Goal: Task Accomplishment & Management: Complete application form

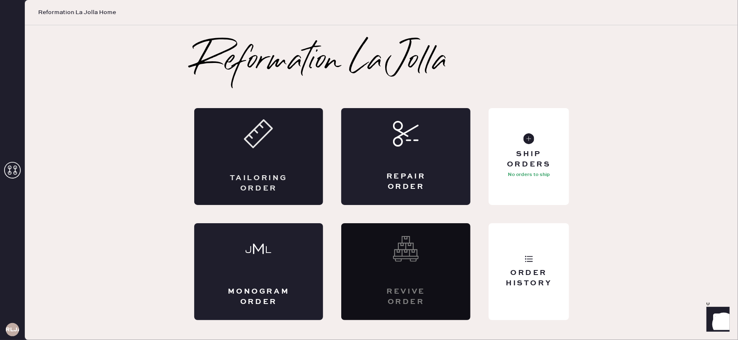
click at [280, 151] on div "Tailoring Order" at bounding box center [258, 156] width 129 height 97
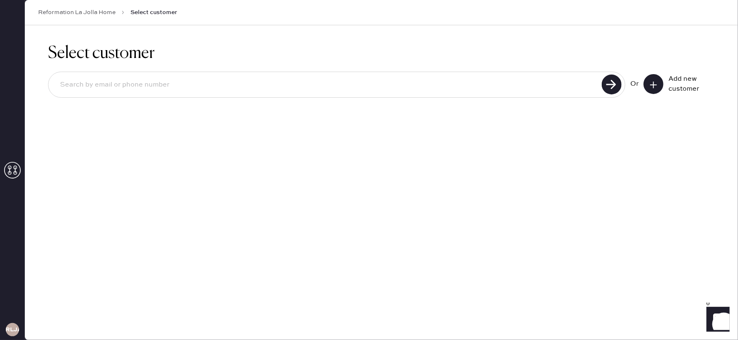
click at [561, 81] on input at bounding box center [326, 84] width 546 height 19
click at [660, 90] on button at bounding box center [654, 84] width 20 height 20
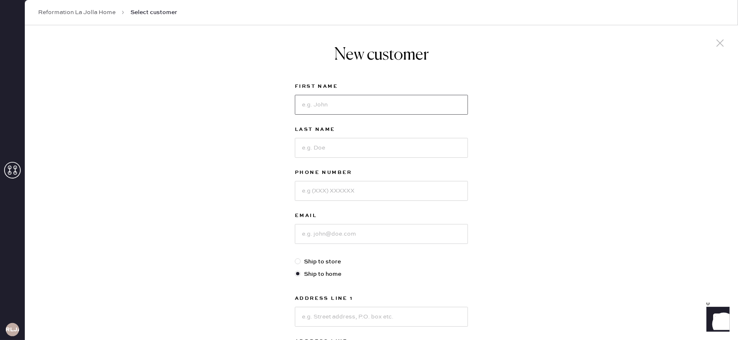
click at [407, 100] on input at bounding box center [381, 105] width 173 height 20
type input "[PERSON_NAME]"
click at [361, 153] on input at bounding box center [381, 148] width 173 height 20
type input "[PERSON_NAME]"
click at [352, 189] on input at bounding box center [381, 191] width 173 height 20
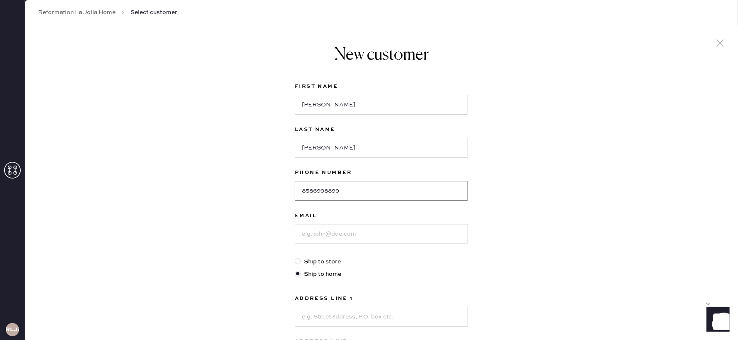
type input "8586998899"
drag, startPoint x: 336, startPoint y: 231, endPoint x: 337, endPoint y: 237, distance: 5.5
click at [334, 234] on input at bounding box center [381, 234] width 173 height 20
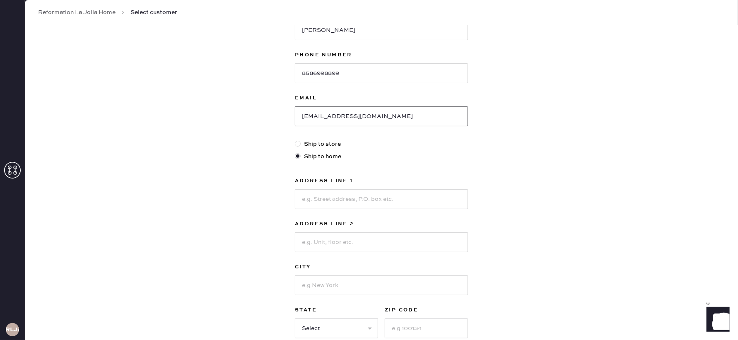
scroll to position [139, 0]
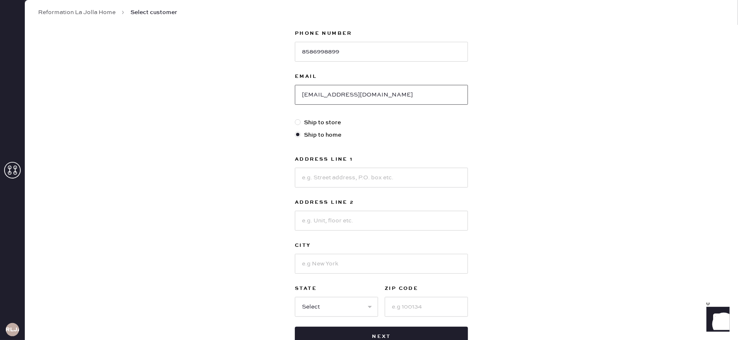
type input "[EMAIL_ADDRESS][DOMAIN_NAME]"
click at [330, 173] on input at bounding box center [381, 178] width 173 height 20
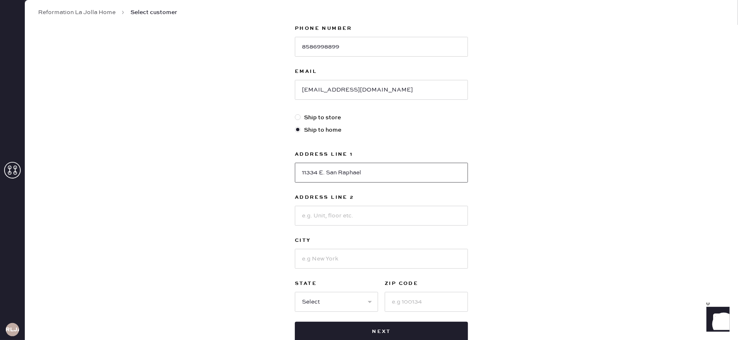
type input "11334 E. San Raphael"
click at [348, 263] on input at bounding box center [381, 259] width 173 height 20
type input "S"
click at [413, 174] on input "11334 E. San Raphael" at bounding box center [381, 173] width 173 height 20
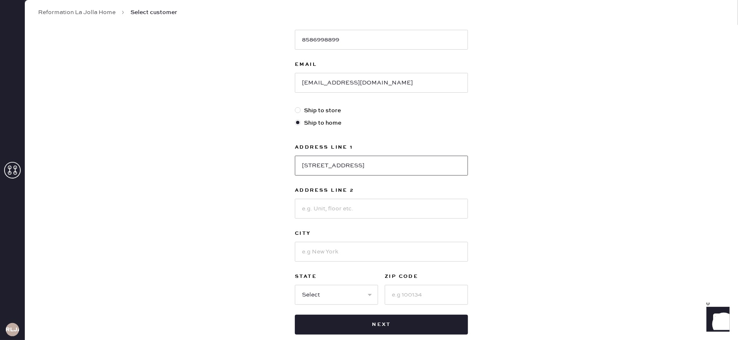
scroll to position [155, 0]
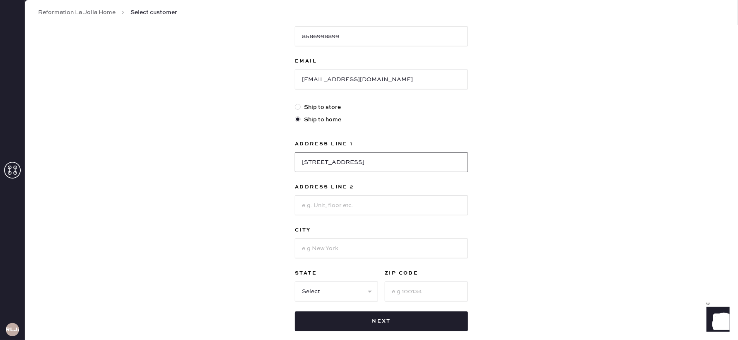
type input "[STREET_ADDRESS]"
click at [342, 244] on input at bounding box center [381, 249] width 173 height 20
type input "[GEOGRAPHIC_DATA]"
click at [331, 293] on select "Select AK AL AR AZ CA CO CT [GEOGRAPHIC_DATA] DE FL [GEOGRAPHIC_DATA] HI [GEOGR…" at bounding box center [336, 292] width 83 height 20
select select "CA"
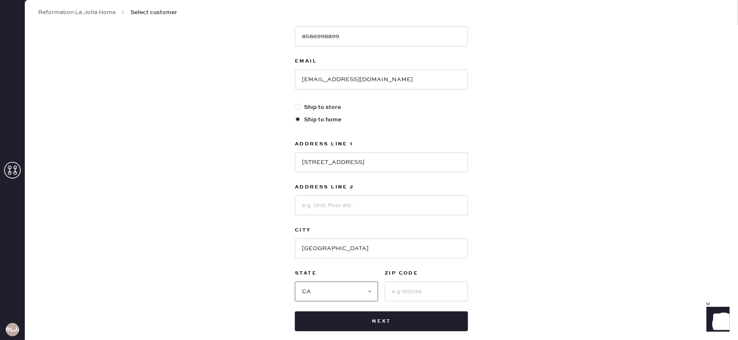
click at [295, 282] on select "Select AK AL AR AZ CA CO CT [GEOGRAPHIC_DATA] DE FL [GEOGRAPHIC_DATA] HI [GEOGR…" at bounding box center [336, 292] width 83 height 20
click at [445, 289] on input at bounding box center [426, 292] width 83 height 20
type input "92130"
drag, startPoint x: 386, startPoint y: 160, endPoint x: 279, endPoint y: 155, distance: 106.6
click at [279, 155] on div "New customer First Name [PERSON_NAME] Last Name [PERSON_NAME] Phone Number [PHO…" at bounding box center [381, 128] width 713 height 514
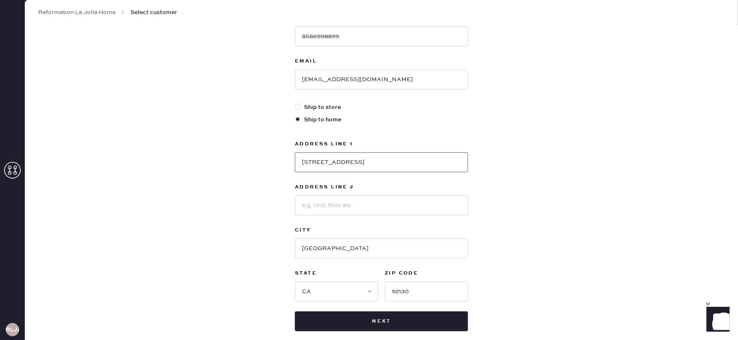
click at [417, 162] on input "[STREET_ADDRESS]" at bounding box center [381, 162] width 173 height 20
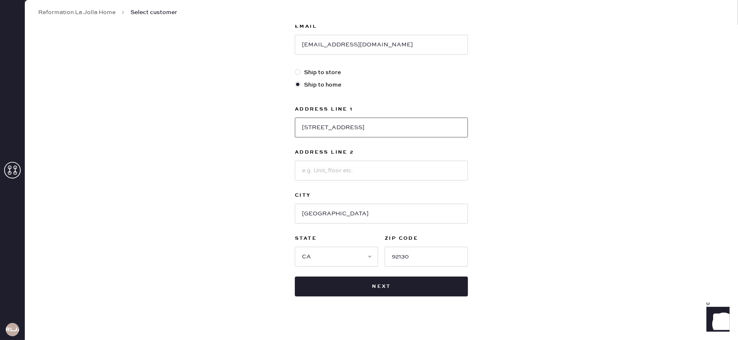
scroll to position [197, 0]
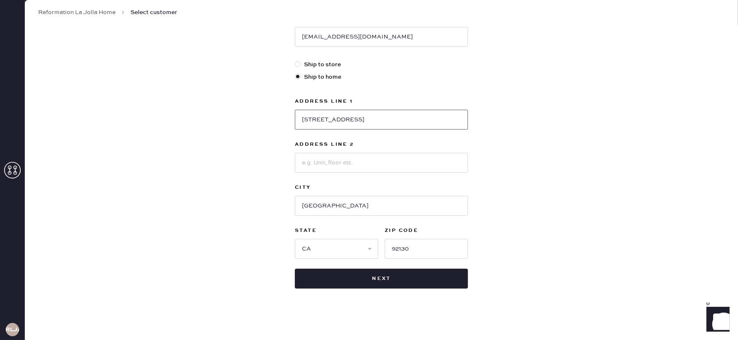
type input "[STREET_ADDRESS]"
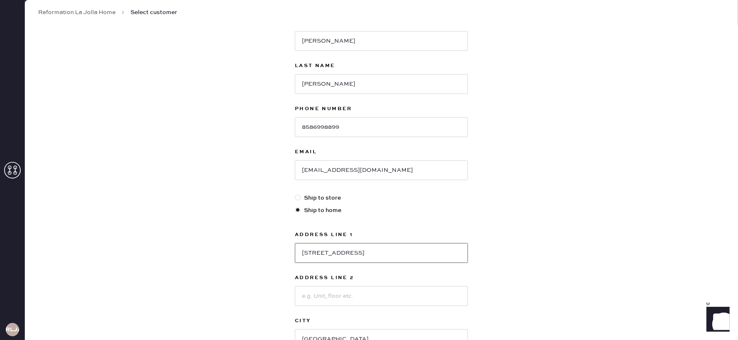
scroll to position [174, 0]
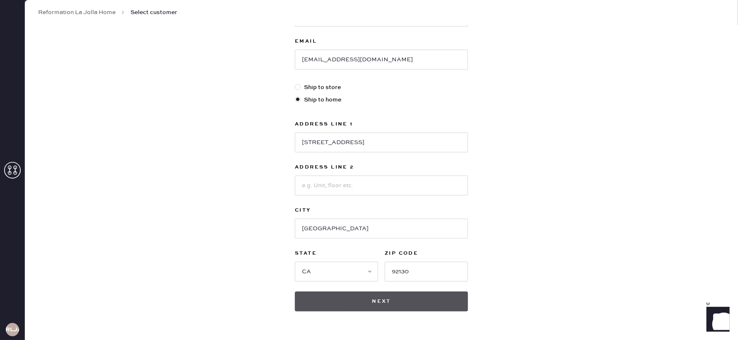
click at [389, 296] on button "Next" at bounding box center [381, 302] width 173 height 20
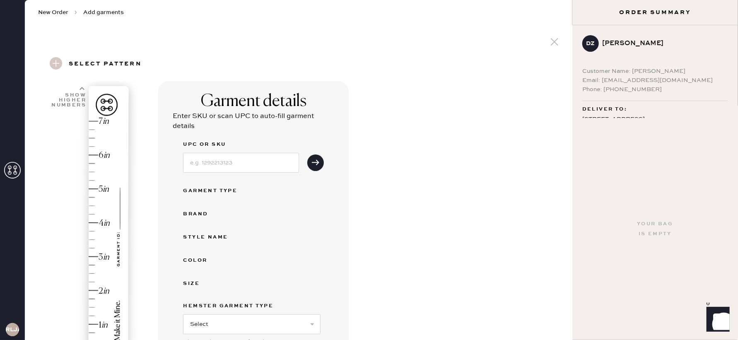
scroll to position [134, 0]
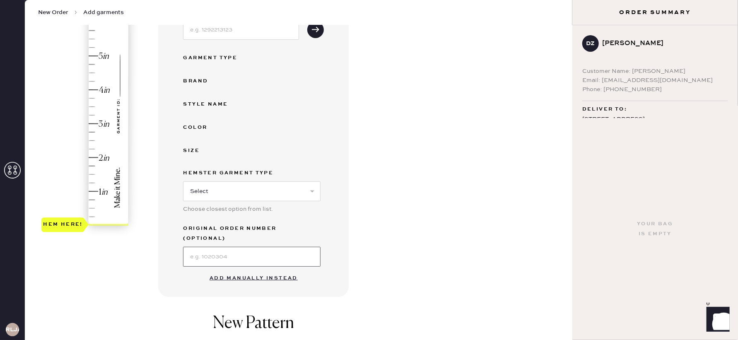
click at [227, 248] on input at bounding box center [252, 257] width 138 height 20
click at [389, 199] on div "Garment details Enter SKU or scan UPC to auto-fill garment details UPC or SKU G…" at bounding box center [362, 163] width 408 height 430
click at [261, 270] on button "Add manually instead" at bounding box center [254, 278] width 98 height 17
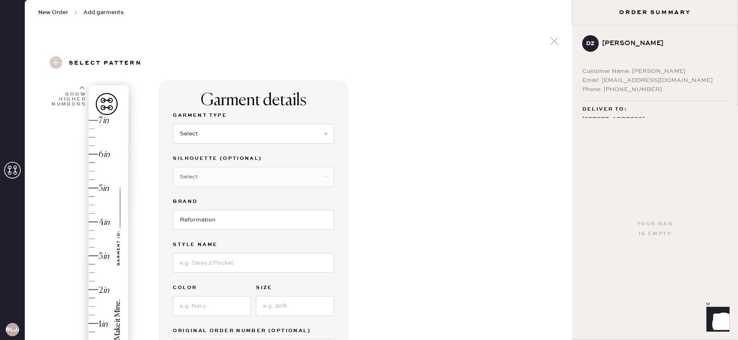
scroll to position [0, 0]
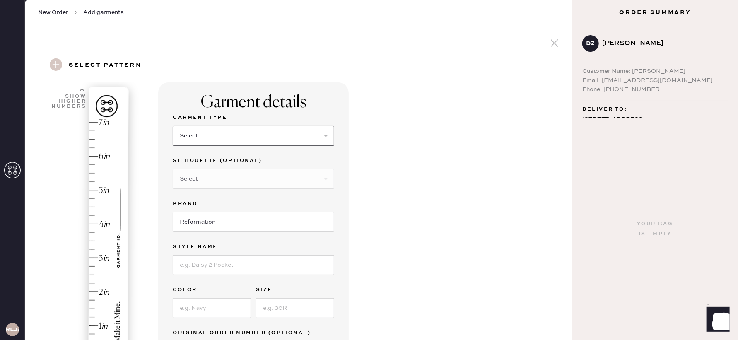
click at [277, 133] on select "Select Basic Skirt Jeans Leggings Pants Shorts Basic Sleeved Dress Basic Sleeve…" at bounding box center [254, 136] width 162 height 20
click at [173, 126] on select "Select Basic Skirt Jeans Leggings Pants Shorts Basic Sleeved Dress Basic Sleeve…" at bounding box center [254, 136] width 162 height 20
click at [286, 127] on select "Select Basic Skirt Jeans Leggings Pants Shorts Basic Sleeved Dress Basic Sleeve…" at bounding box center [254, 136] width 162 height 20
click at [316, 141] on select "Select Basic Skirt Jeans Leggings Pants Shorts Basic Sleeved Dress Basic Sleeve…" at bounding box center [254, 136] width 162 height 20
select select "6"
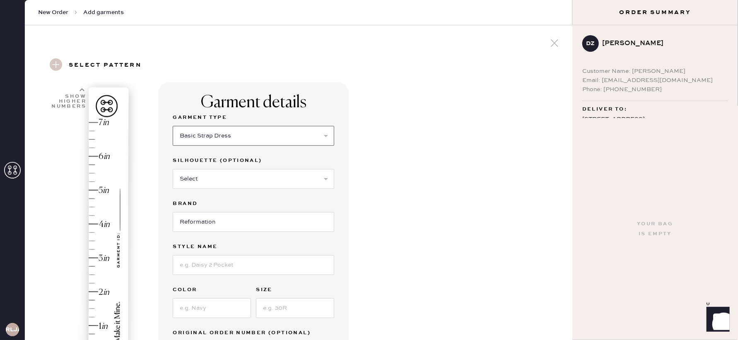
click at [173, 126] on select "Select Basic Skirt Jeans Leggings Pants Shorts Basic Sleeved Dress Basic Sleeve…" at bounding box center [254, 136] width 162 height 20
click at [303, 184] on select "Select Maxi Dress Midi Dress Mini Dress Other" at bounding box center [254, 179] width 162 height 20
select select "39"
click at [173, 169] on select "Select Maxi Dress Midi Dress Mini Dress Other" at bounding box center [254, 179] width 162 height 20
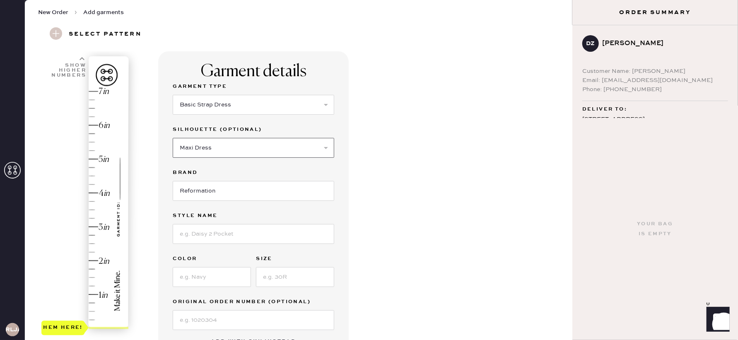
scroll to position [80, 0]
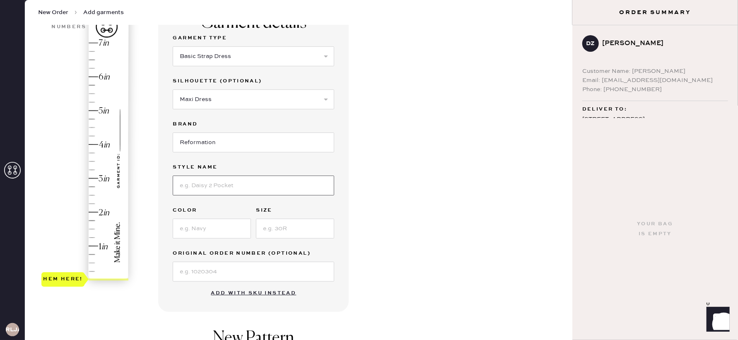
click at [263, 189] on input at bounding box center [254, 186] width 162 height 20
type input "Tripoli Dress"
click at [215, 233] on input at bounding box center [212, 229] width 78 height 20
paste input "Selene"
type input "Selene"
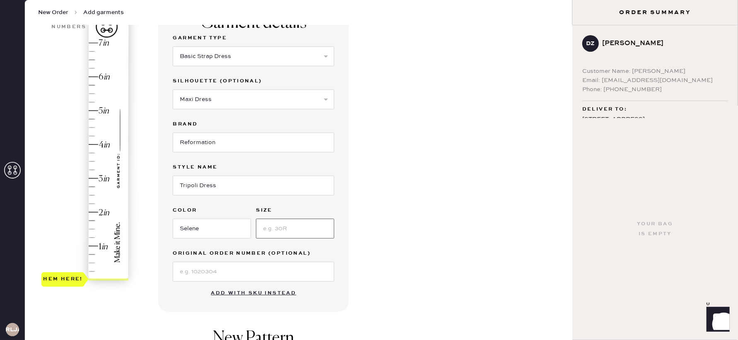
click at [284, 223] on input at bounding box center [295, 229] width 78 height 20
type input "6"
type input "1.5"
click at [93, 228] on div "Hem here!" at bounding box center [85, 161] width 88 height 244
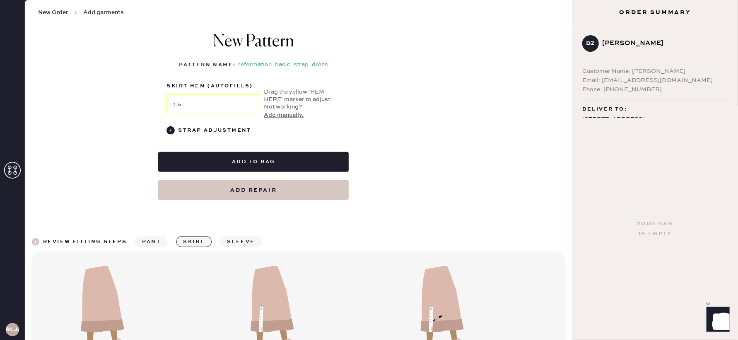
scroll to position [375, 0]
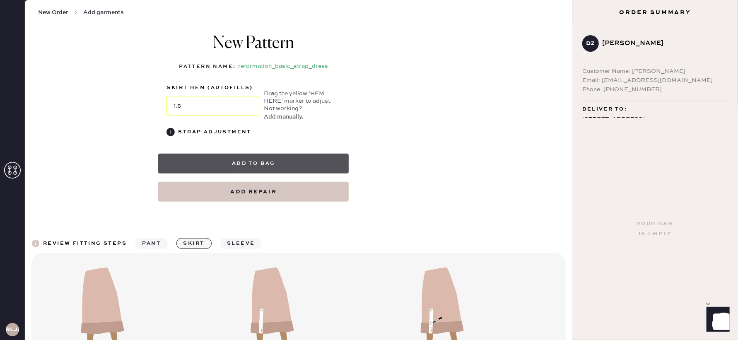
click at [301, 162] on button "Add to bag" at bounding box center [253, 164] width 191 height 20
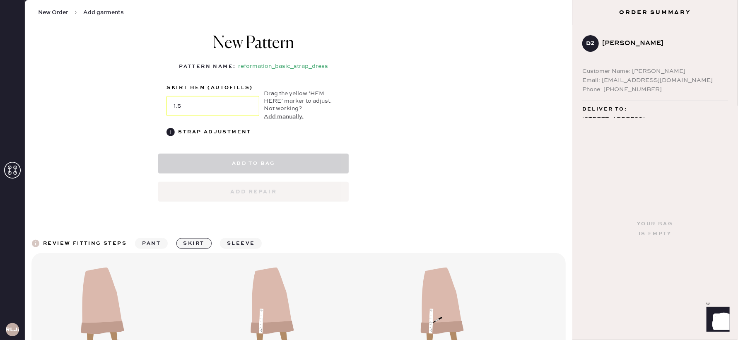
select select "6"
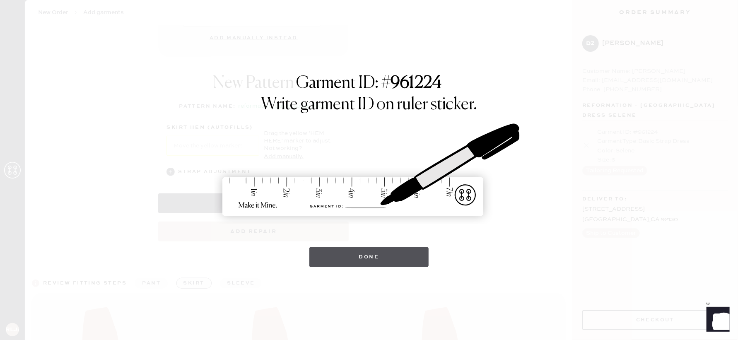
click at [328, 263] on button "Done" at bounding box center [369, 257] width 120 height 20
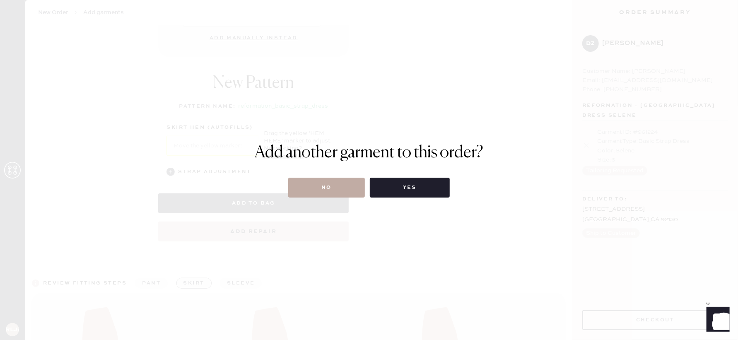
click at [329, 186] on button "No" at bounding box center [326, 188] width 77 height 20
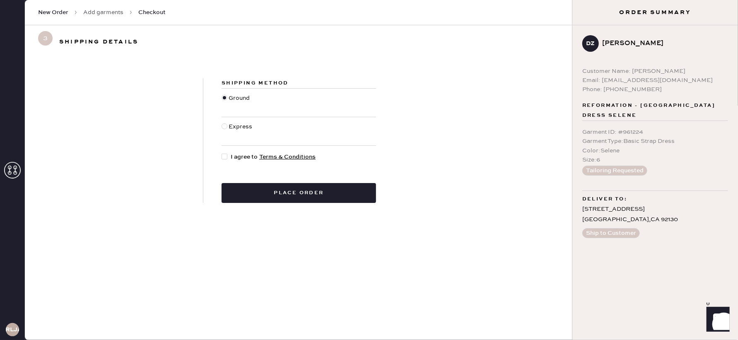
click at [223, 156] on div at bounding box center [225, 157] width 6 height 6
click at [222, 153] on input "I agree to Terms & Conditions" at bounding box center [222, 152] width 0 height 0
checkbox input "true"
click at [254, 204] on div "Shipping Method Ground Express I agree to Terms & Conditions Place order" at bounding box center [299, 140] width 548 height 164
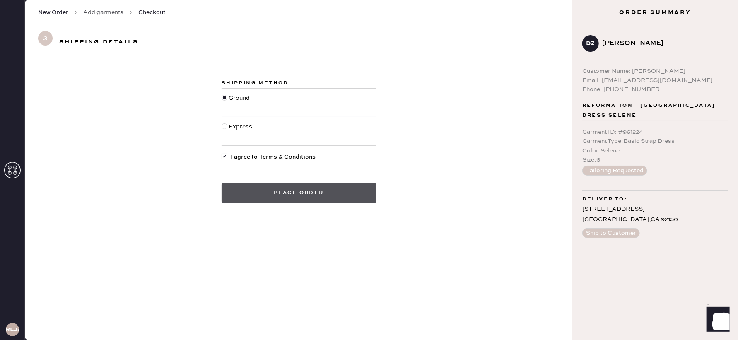
click at [256, 196] on button "Place order" at bounding box center [299, 193] width 155 height 20
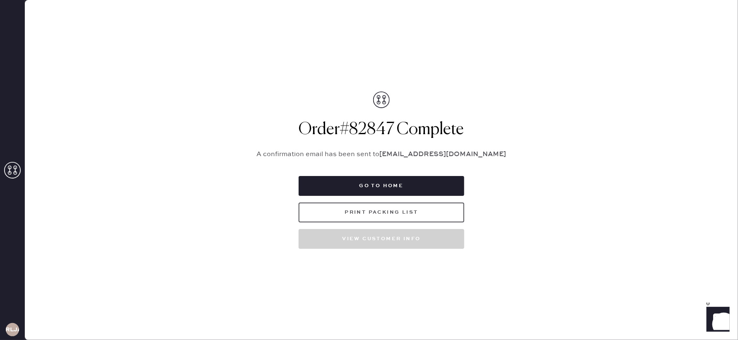
click at [377, 216] on button "Print Packing List" at bounding box center [382, 213] width 166 height 20
click at [10, 166] on icon at bounding box center [12, 170] width 17 height 17
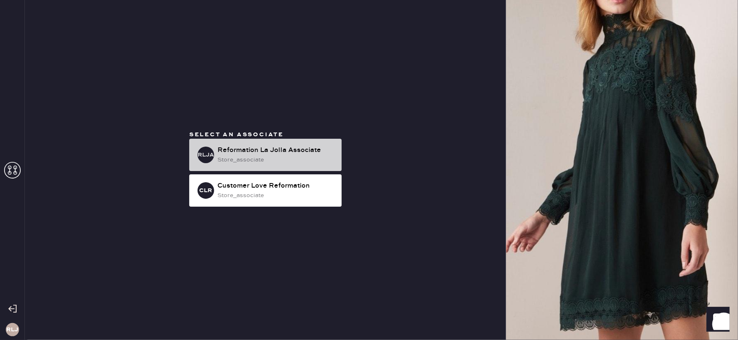
click at [273, 154] on div "Reformation La Jolla Associate" at bounding box center [277, 150] width 118 height 10
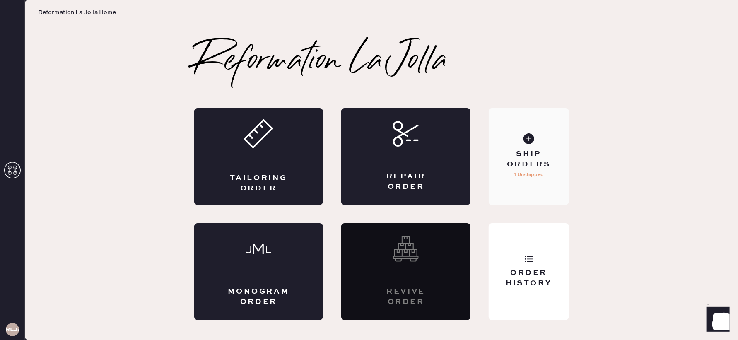
click at [532, 172] on p "1 Unshipped" at bounding box center [529, 175] width 30 height 10
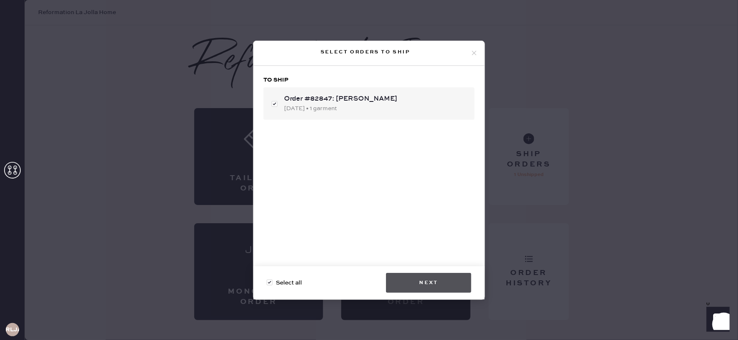
click at [427, 281] on button "Next" at bounding box center [428, 283] width 85 height 20
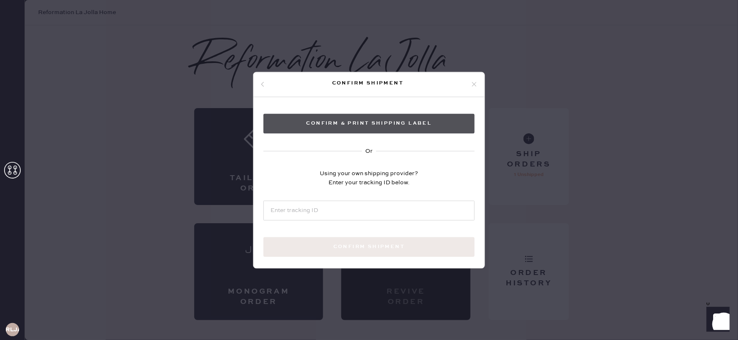
click at [427, 129] on button "Confirm & Print shipping label" at bounding box center [368, 124] width 211 height 20
